Goal: Transaction & Acquisition: Book appointment/travel/reservation

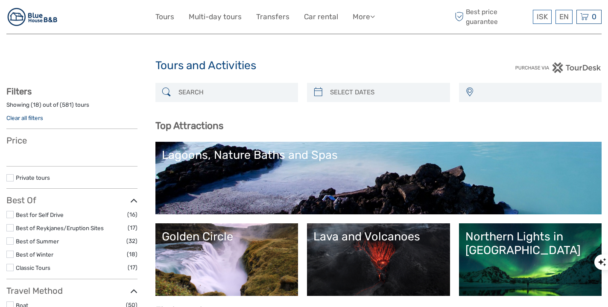
select select
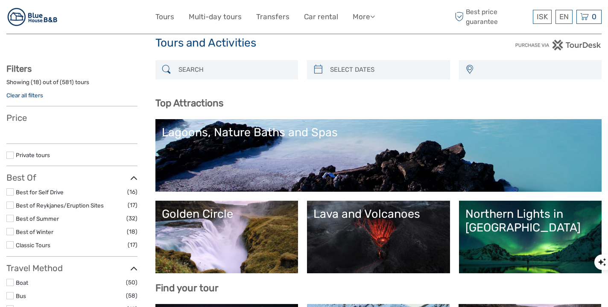
select select
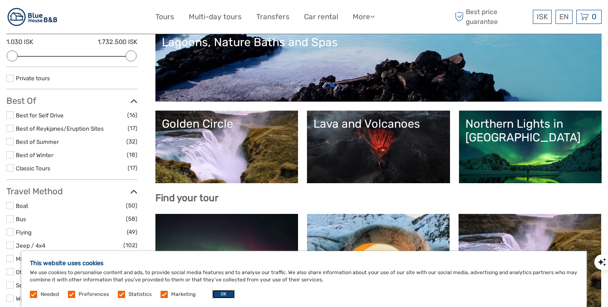
click at [226, 295] on button "OK" at bounding box center [223, 294] width 23 height 9
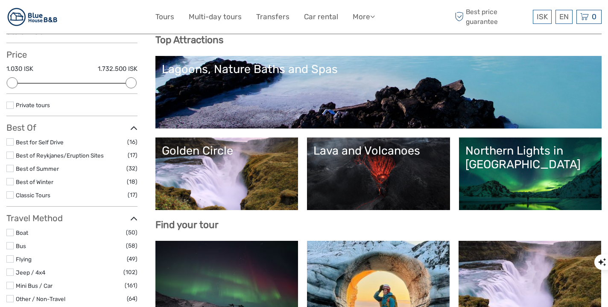
scroll to position [89, 0]
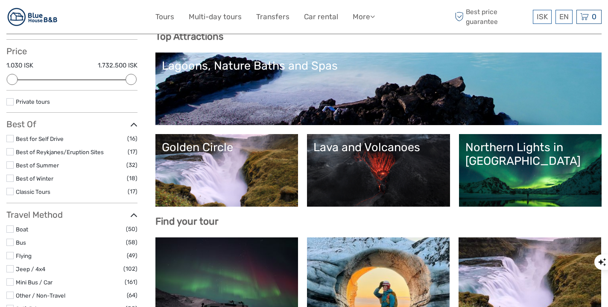
click at [179, 153] on div "Golden Circle" at bounding box center [227, 148] width 130 height 14
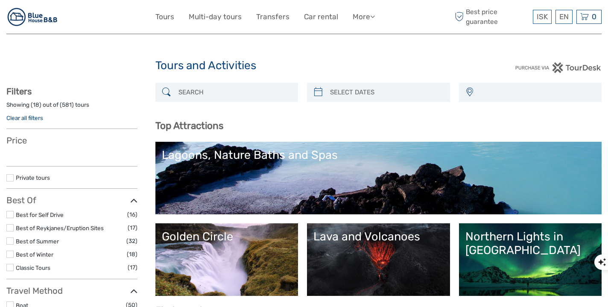
select select
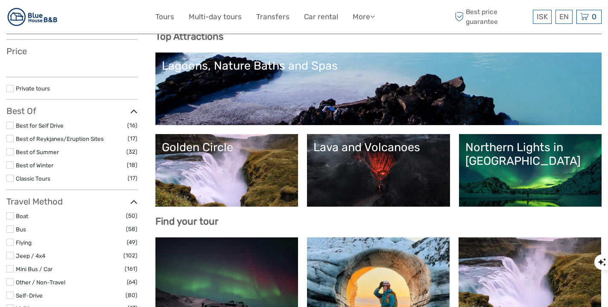
select select
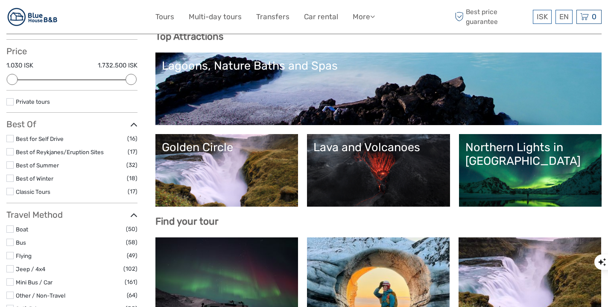
scroll to position [0, 0]
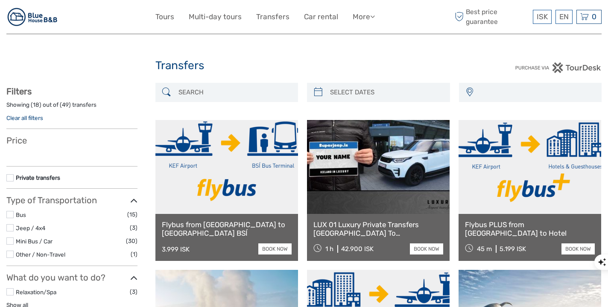
select select
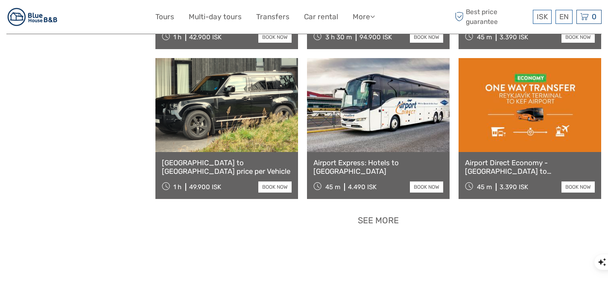
scroll to position [750, 0]
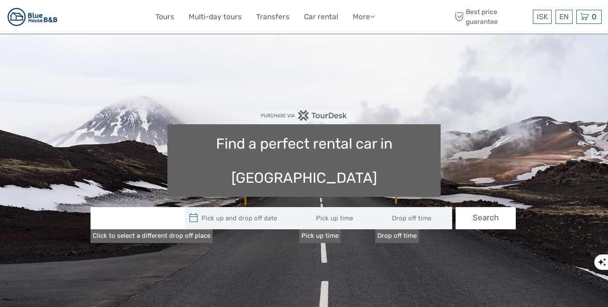
type input "[DATE] - [DATE]"
type input "08:00"
type input "[DATE] - [DATE]"
type input "08:00"
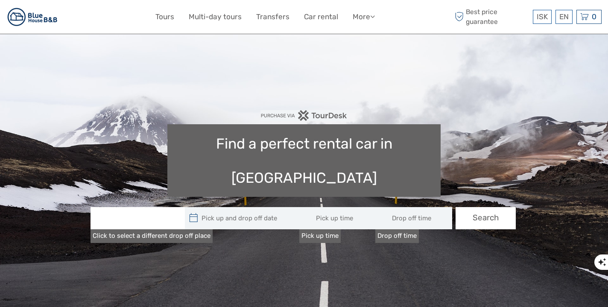
type input "08:00"
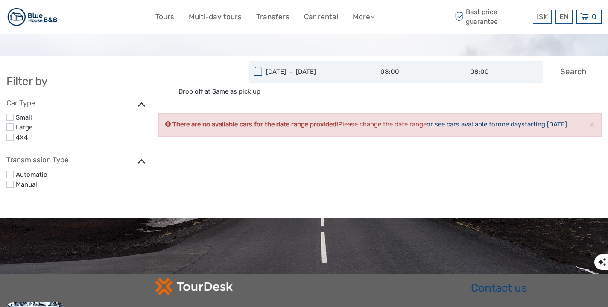
type input "[DATE]"
click at [336, 72] on input "[DATE] - [DATE]" at bounding box center [307, 72] width 115 height 22
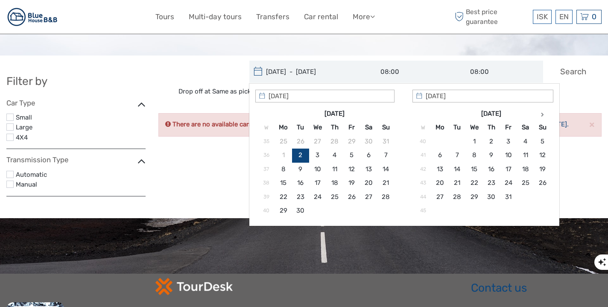
click at [285, 71] on input "[DATE] - [DATE]" at bounding box center [307, 72] width 115 height 22
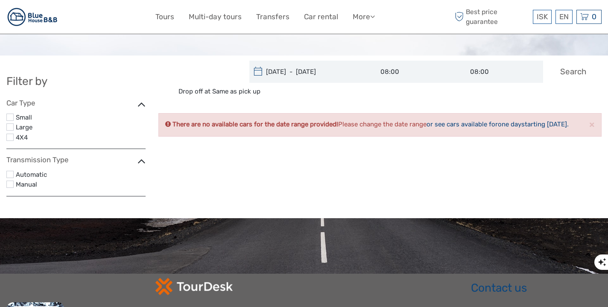
click at [219, 169] on div "Filter by Car Type Small Large 4X4 Transmission Type Automatic Manual Pick upPi…" at bounding box center [304, 132] width 608 height 142
click at [10, 126] on label at bounding box center [9, 126] width 7 height 7
click at [0, 0] on input "checkbox" at bounding box center [0, 0] width 0 height 0
click at [256, 77] on icon at bounding box center [258, 72] width 9 height 14
click at [258, 74] on icon at bounding box center [258, 72] width 9 height 14
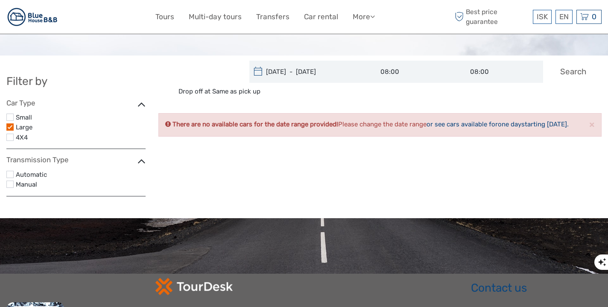
click at [259, 71] on icon at bounding box center [258, 72] width 9 height 14
click at [562, 77] on button "Search" at bounding box center [574, 72] width 60 height 22
click at [415, 76] on input "08:00" at bounding box center [409, 72] width 90 height 22
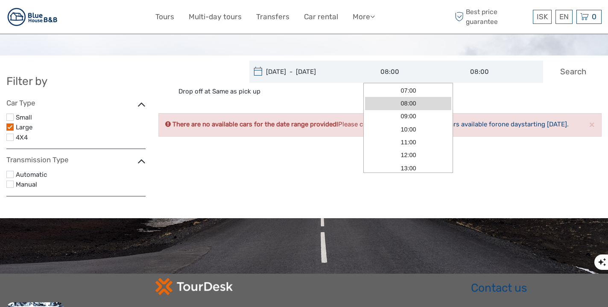
click at [332, 75] on input "[DATE] - [DATE]" at bounding box center [307, 72] width 115 height 22
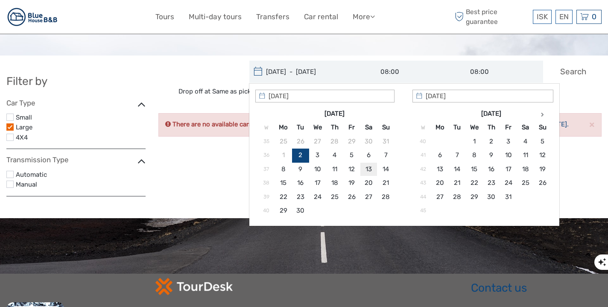
type input "[DATE]"
type input "[DATE] - [DATE]"
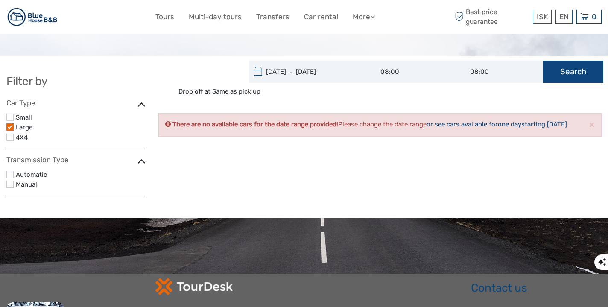
click at [572, 75] on button "Search" at bounding box center [574, 72] width 60 height 22
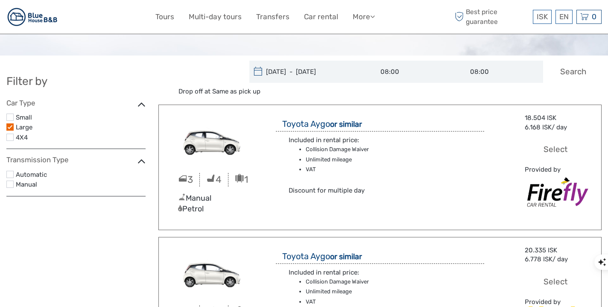
click at [12, 134] on label at bounding box center [9, 137] width 7 height 7
click at [0, 0] on input "checkbox" at bounding box center [0, 0] width 0 height 0
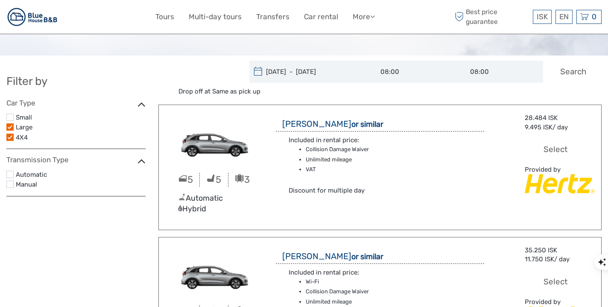
click at [14, 118] on div "Small" at bounding box center [75, 117] width 139 height 10
click at [10, 118] on label at bounding box center [9, 117] width 7 height 7
click at [0, 0] on input "checkbox" at bounding box center [0, 0] width 0 height 0
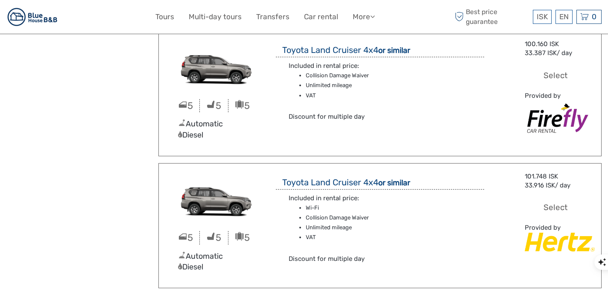
scroll to position [5025, 0]
